Goal: Transaction & Acquisition: Obtain resource

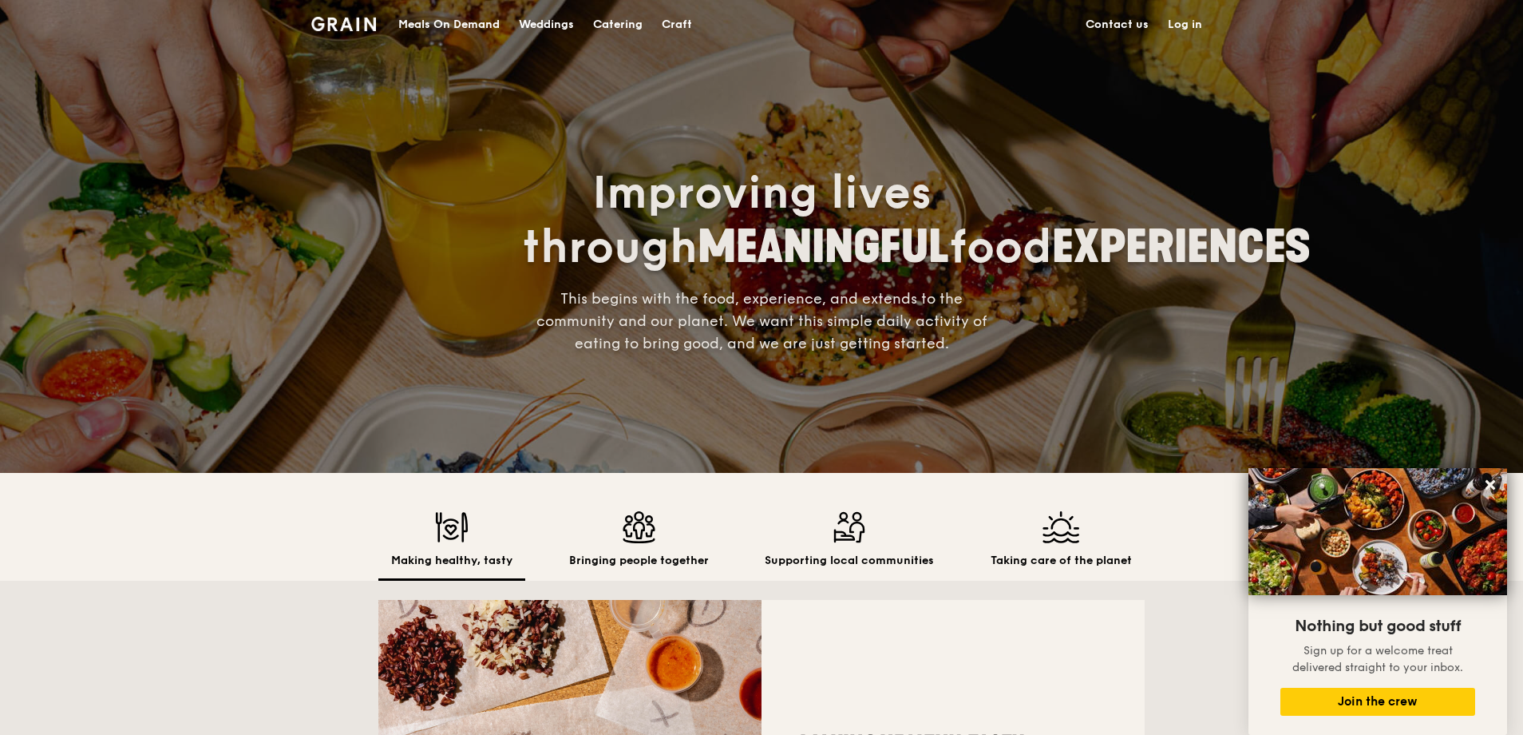
click at [1113, 14] on link "Contact us" at bounding box center [1117, 25] width 82 height 48
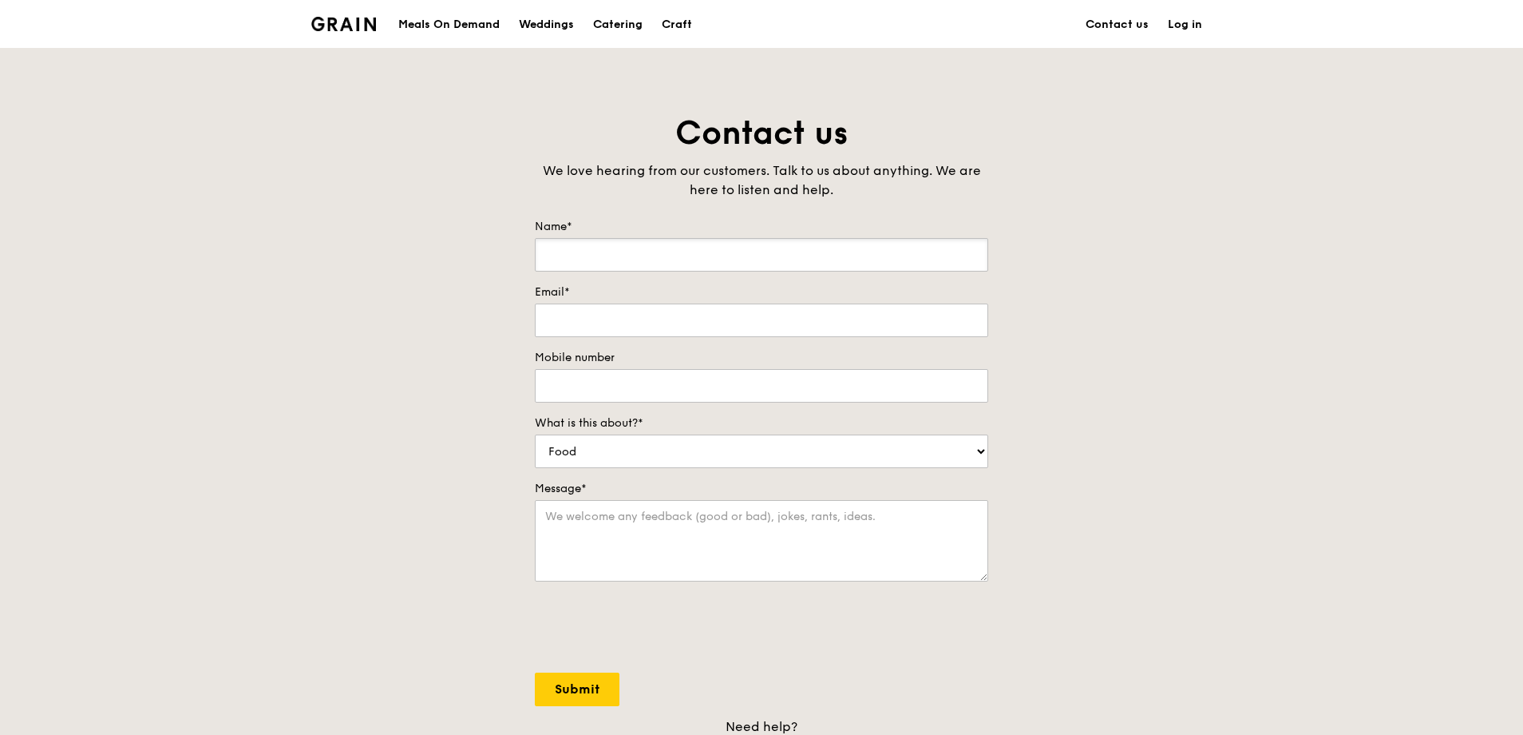
click at [621, 256] on input "Name*" at bounding box center [761, 255] width 453 height 34
type input "Selma Mercy Gomez"
type input "selma_gomez@lta.gov.sg"
type input "96780481"
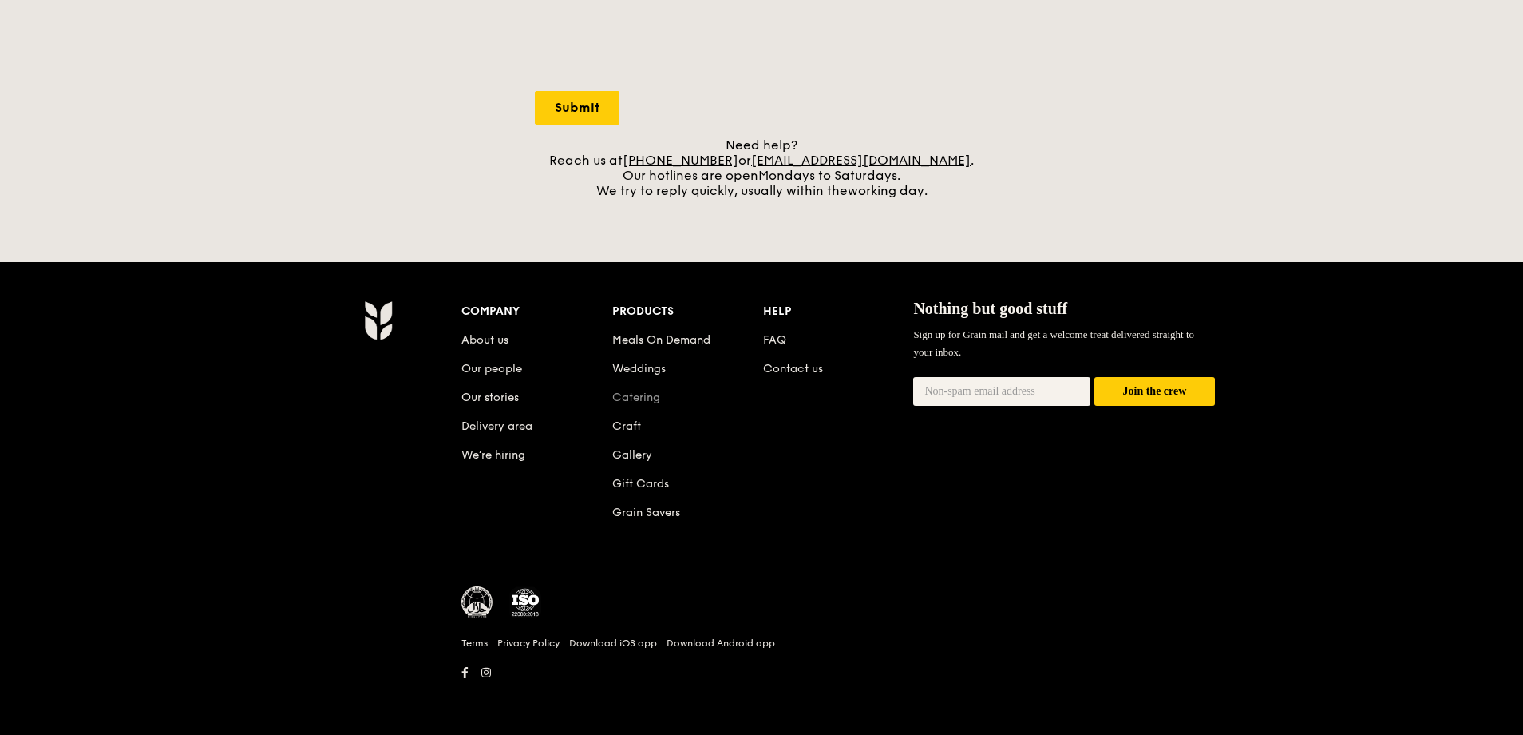
click at [643, 399] on link "Catering" at bounding box center [636, 397] width 48 height 14
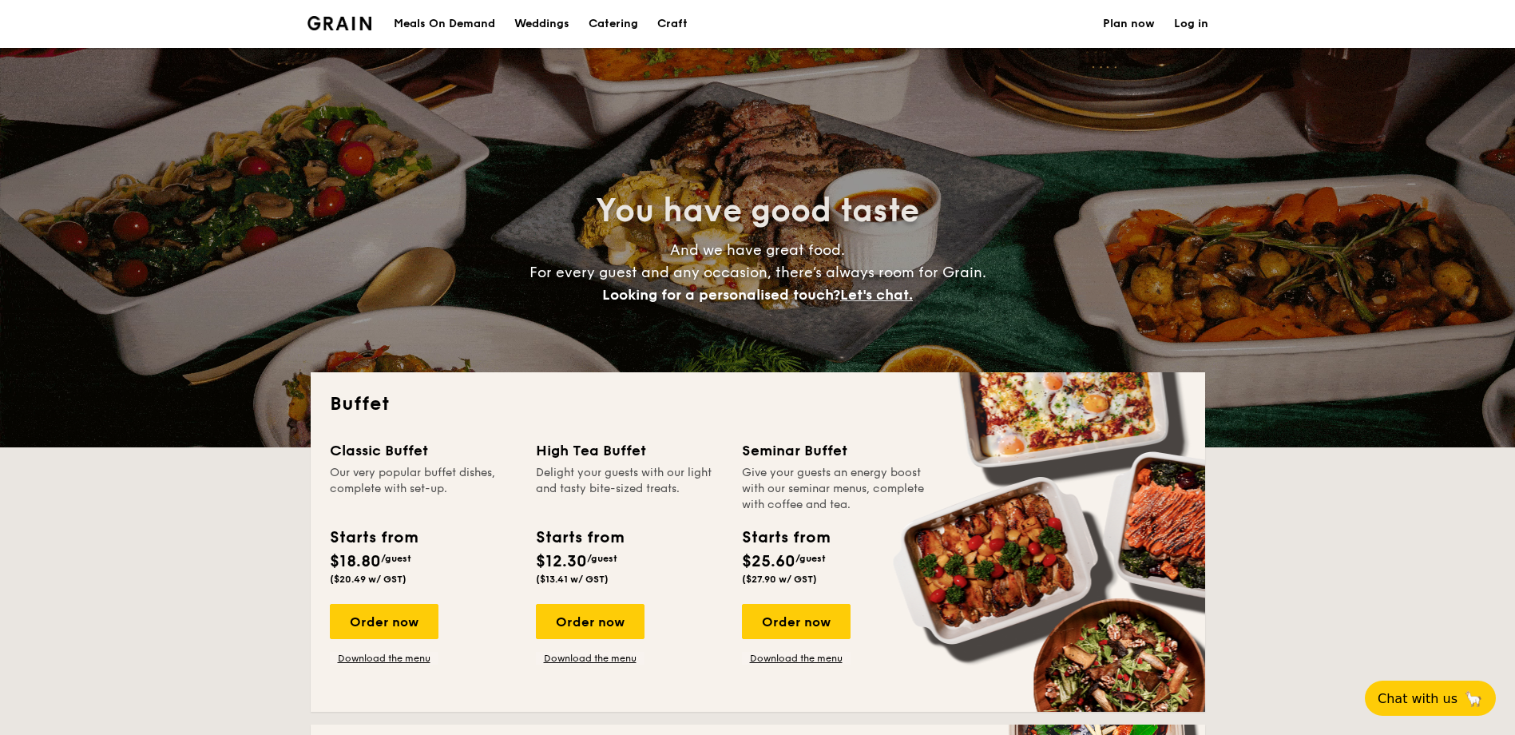
select select
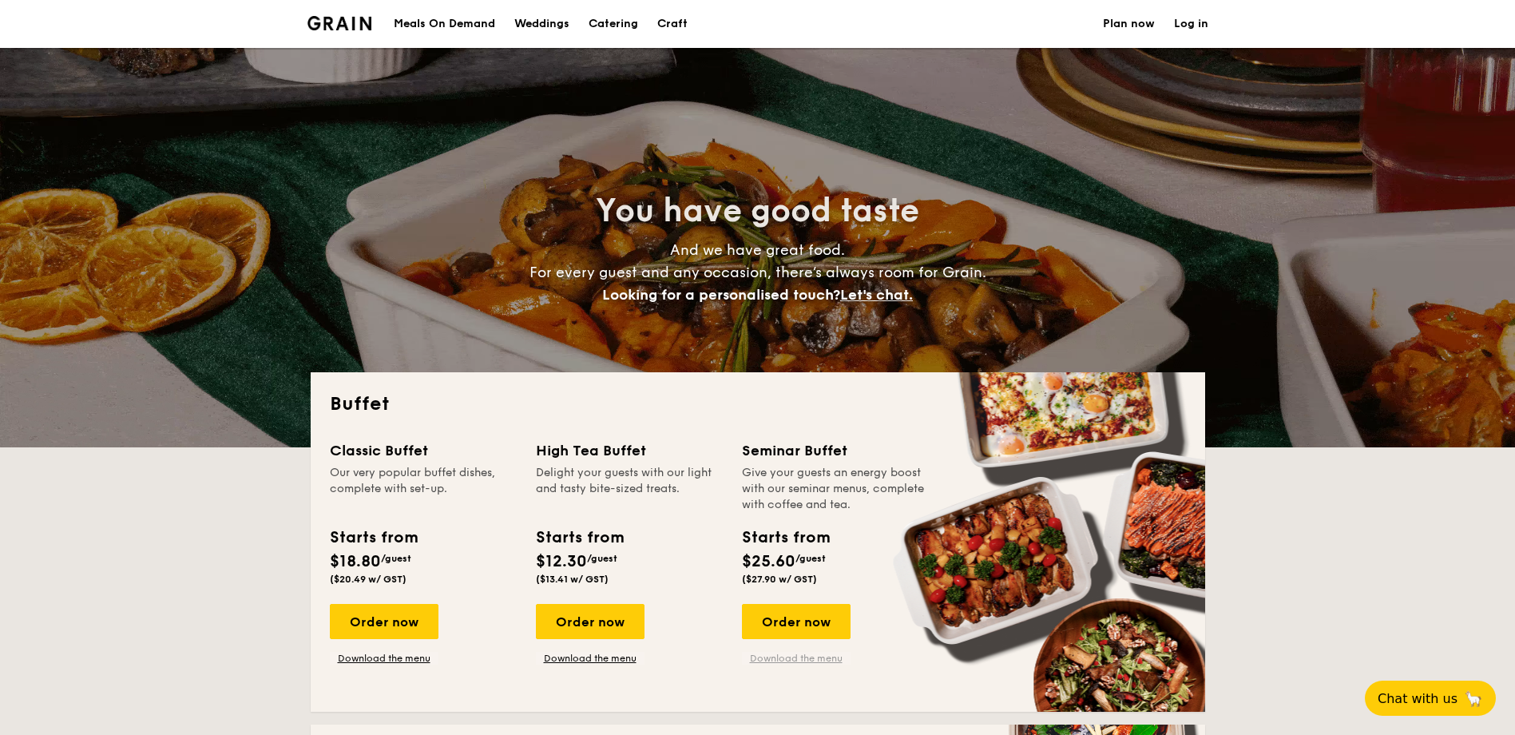
click at [803, 658] on link "Download the menu" at bounding box center [796, 657] width 109 height 13
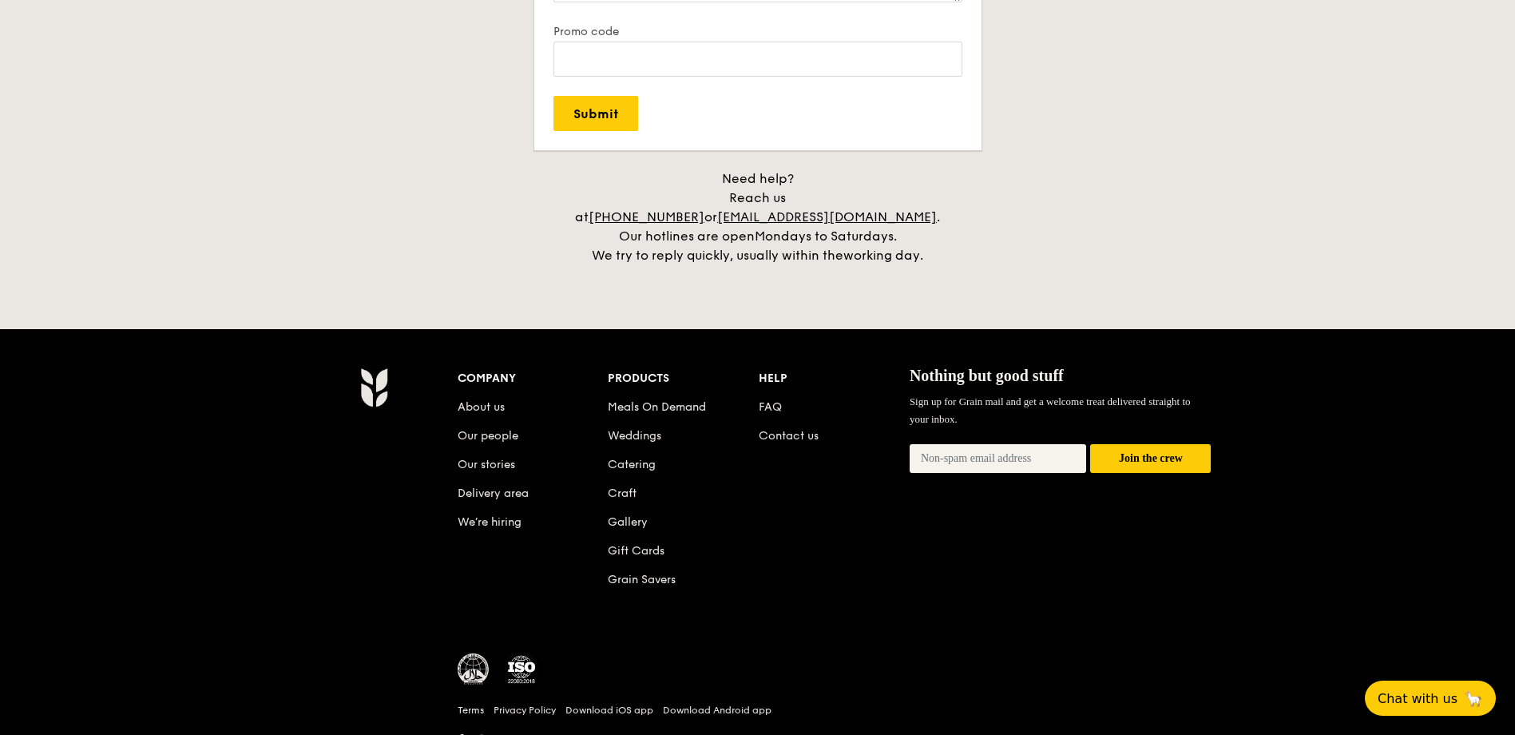
scroll to position [3272, 0]
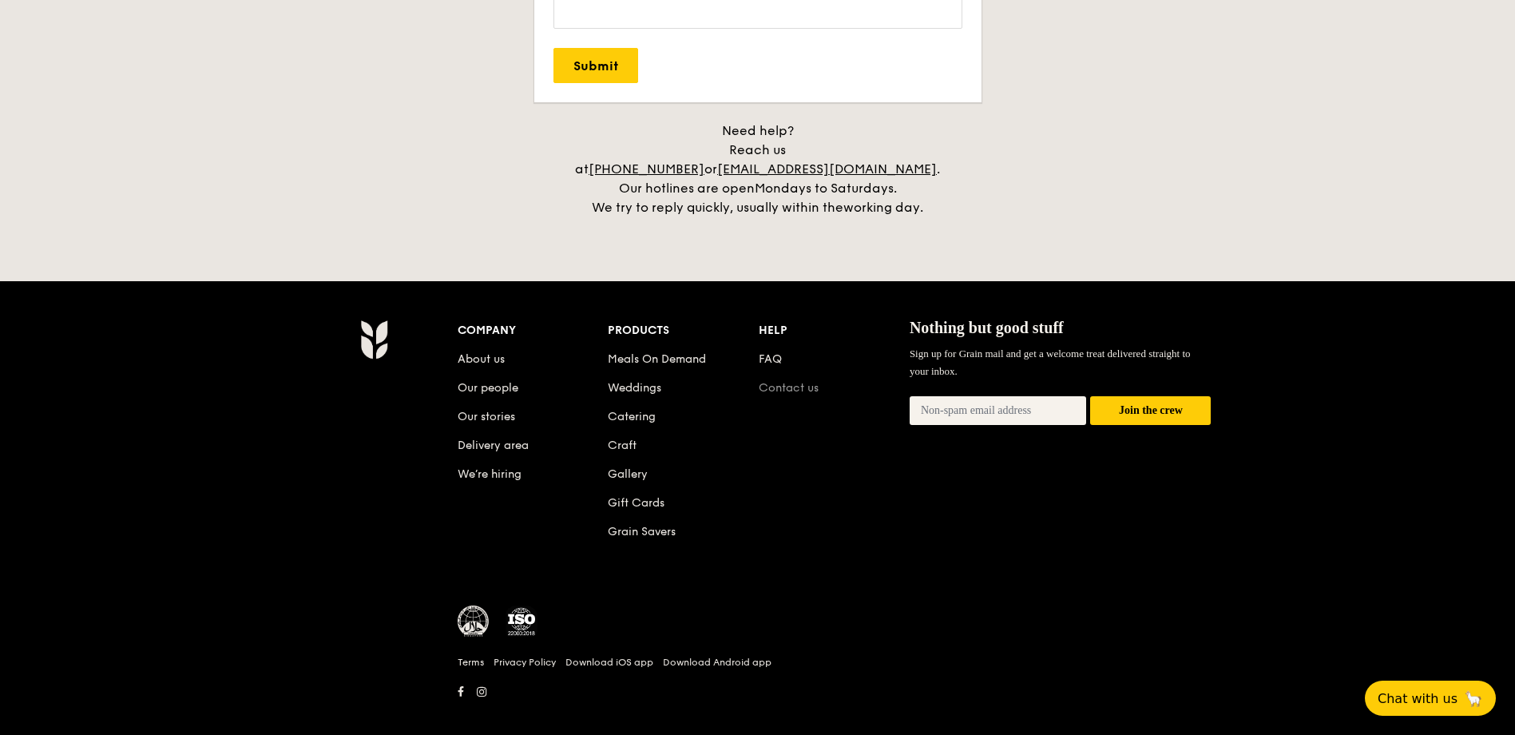
click at [786, 381] on link "Contact us" at bounding box center [788, 388] width 60 height 14
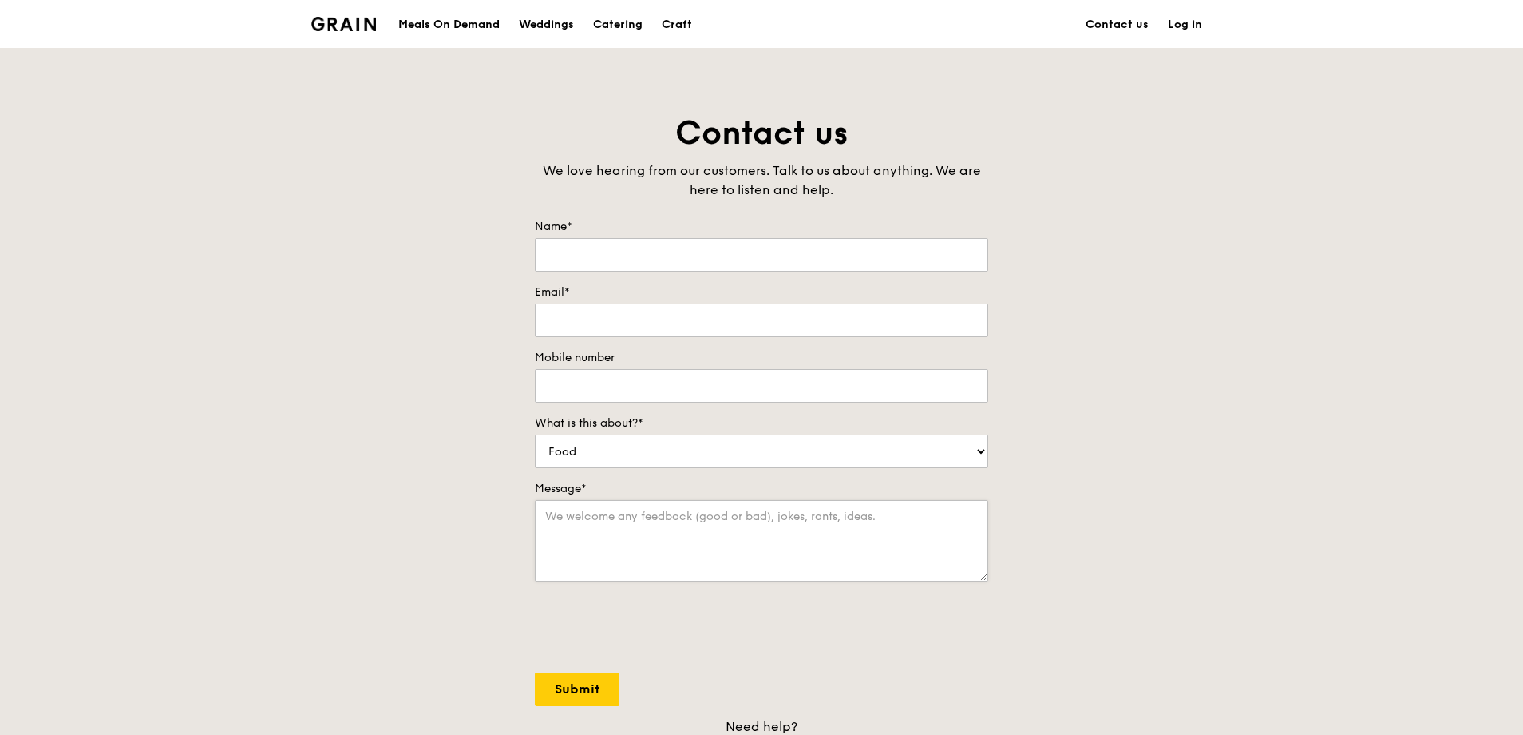
scroll to position [581, 0]
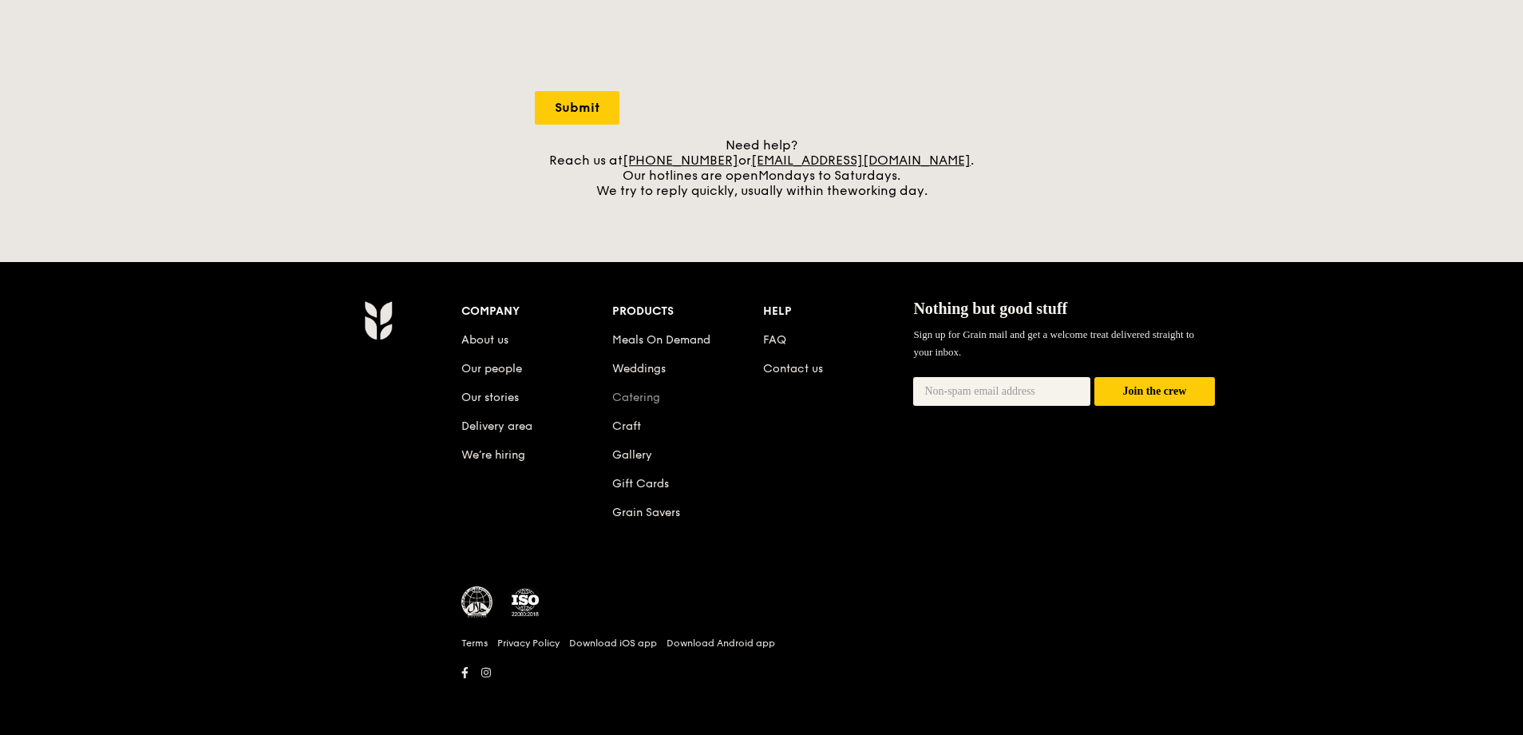
click at [626, 398] on link "Catering" at bounding box center [636, 397] width 48 height 14
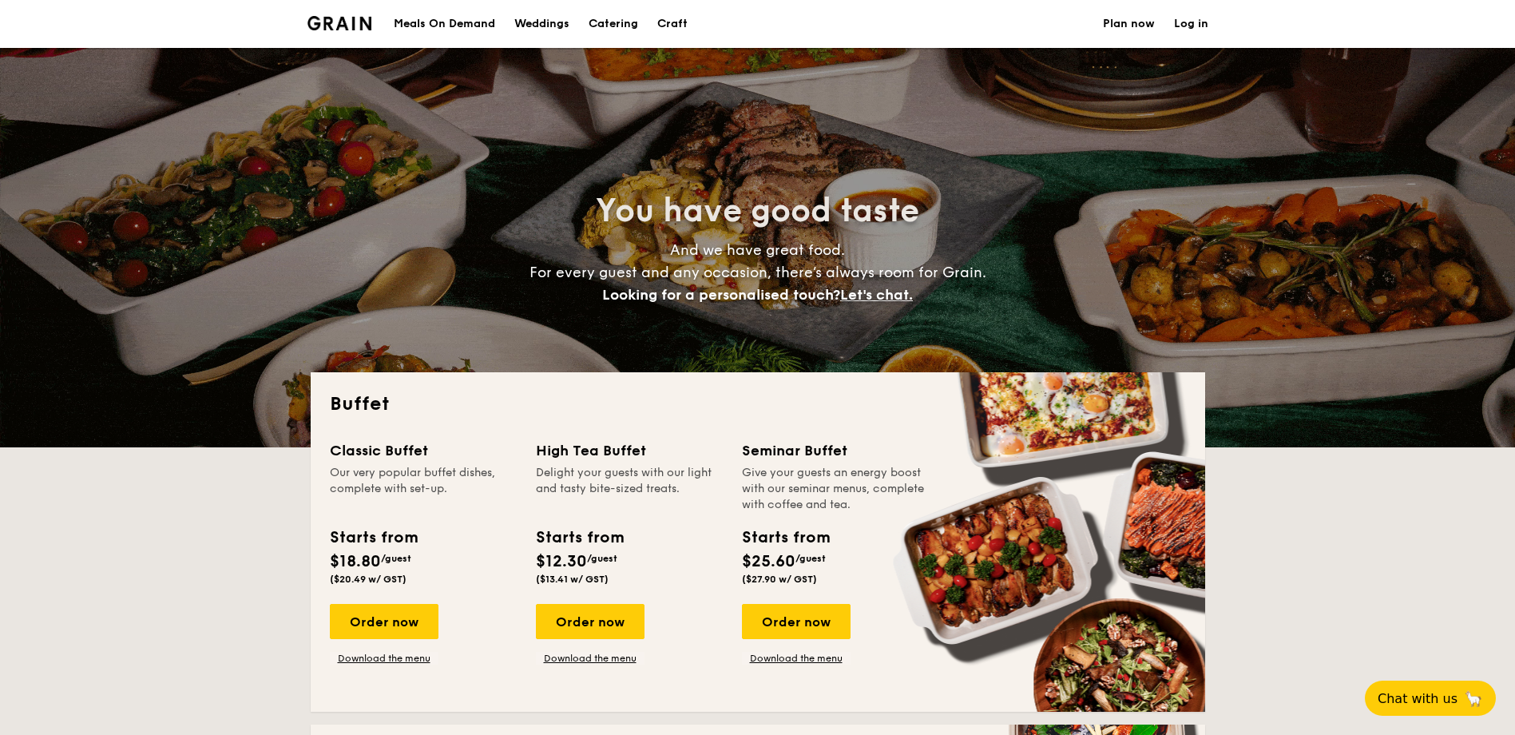
select select
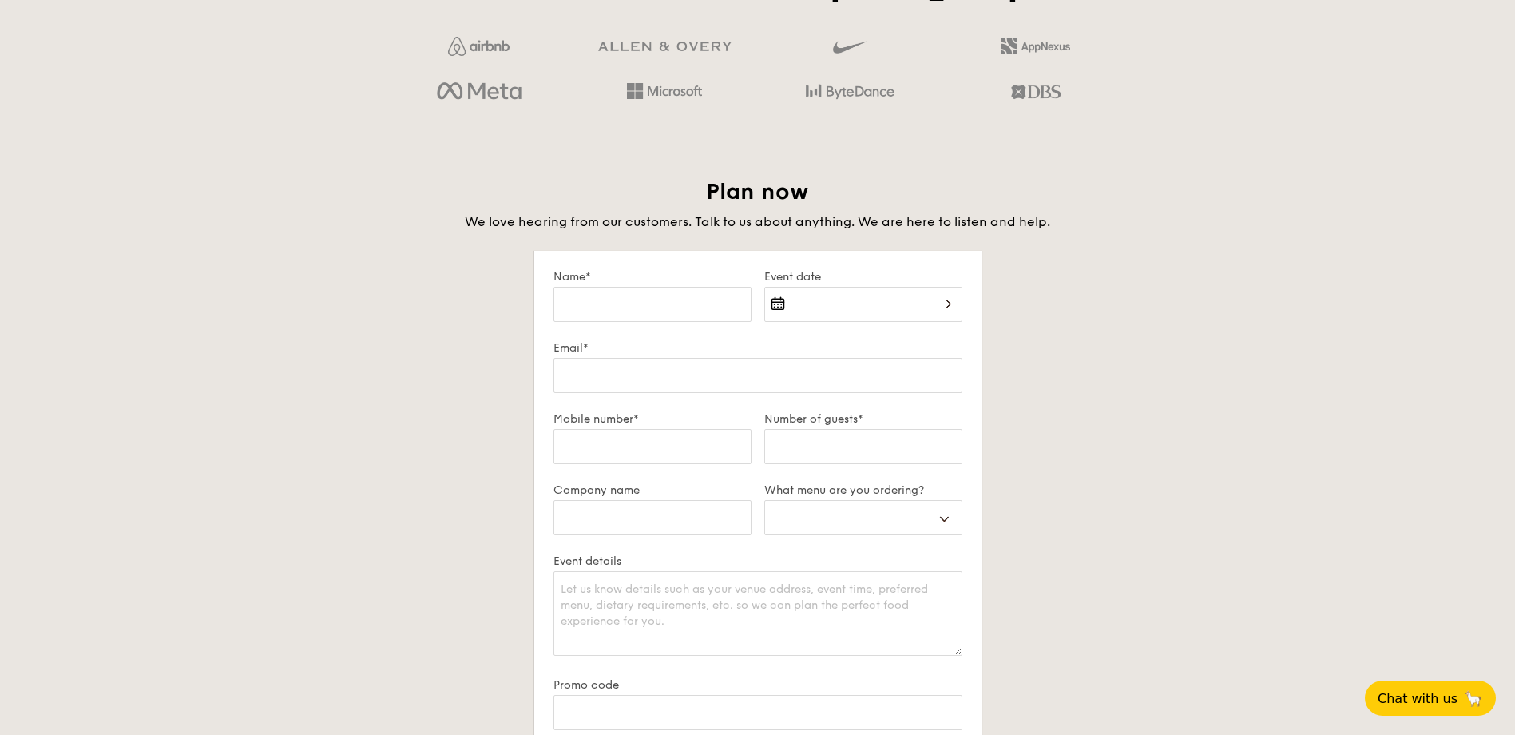
scroll to position [3213, 0]
